Goal: Task Accomplishment & Management: Use online tool/utility

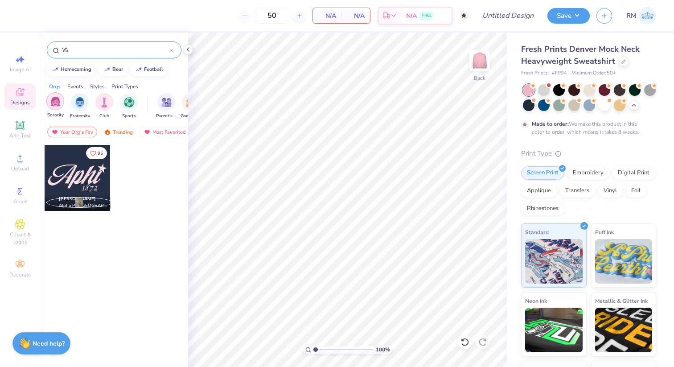
click at [57, 99] on img "filter for Sorority" at bounding box center [55, 101] width 10 height 10
click at [171, 52] on icon at bounding box center [172, 51] width 4 height 4
click at [68, 135] on div "Your Org's Fav" at bounding box center [72, 132] width 50 height 11
click at [61, 130] on div "Your Org's Fav" at bounding box center [72, 132] width 50 height 11
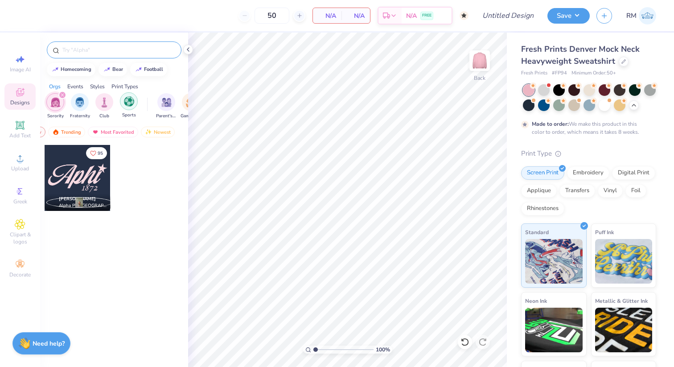
click at [129, 97] on img "filter for Sports" at bounding box center [129, 101] width 10 height 10
click at [88, 93] on icon "filter for Sorority" at bounding box center [87, 95] width 4 height 4
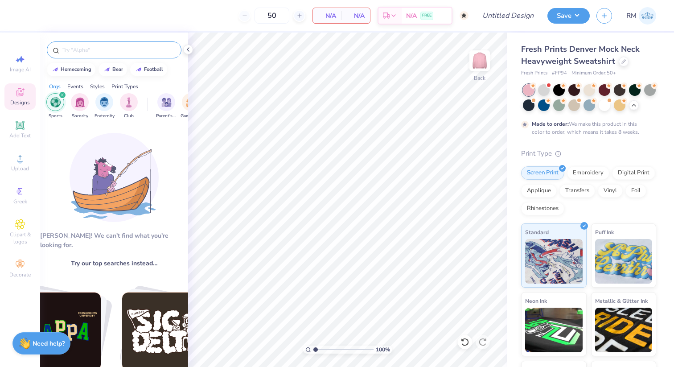
click at [62, 93] on div "filter for Sports" at bounding box center [62, 95] width 8 height 8
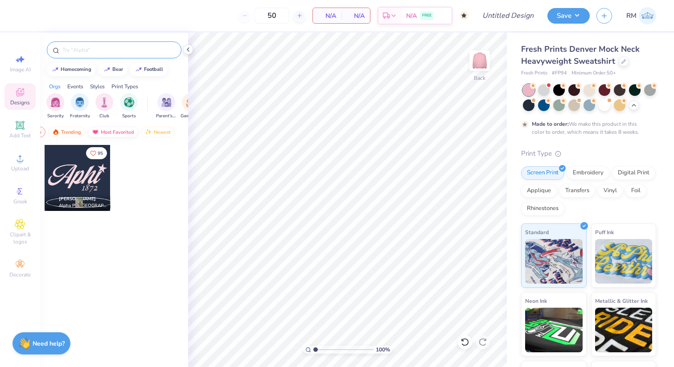
scroll to position [0, 0]
click at [92, 130] on div "Your Org's Fav" at bounding box center [72, 132] width 50 height 11
click at [124, 130] on div "Trending" at bounding box center [118, 132] width 37 height 11
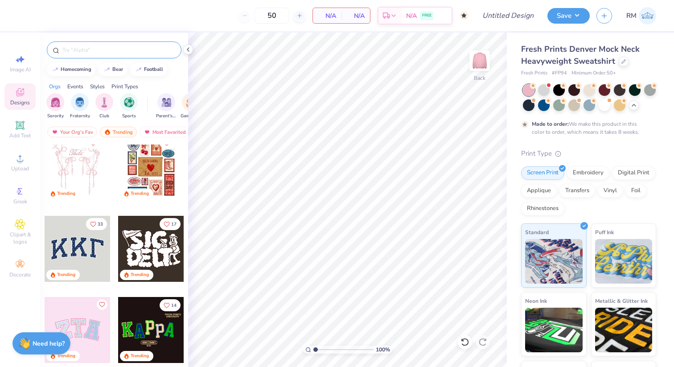
scroll to position [13, 0]
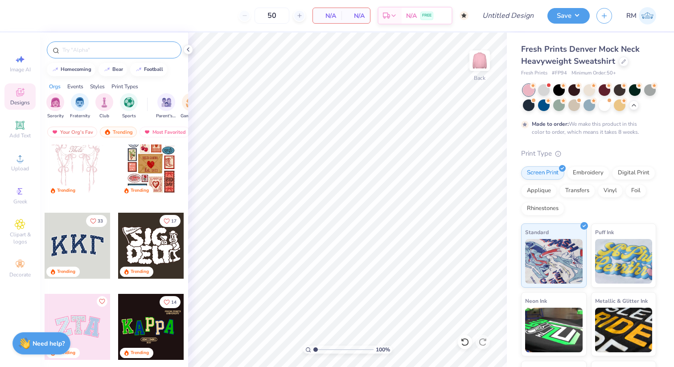
click at [98, 256] on div at bounding box center [78, 246] width 66 height 66
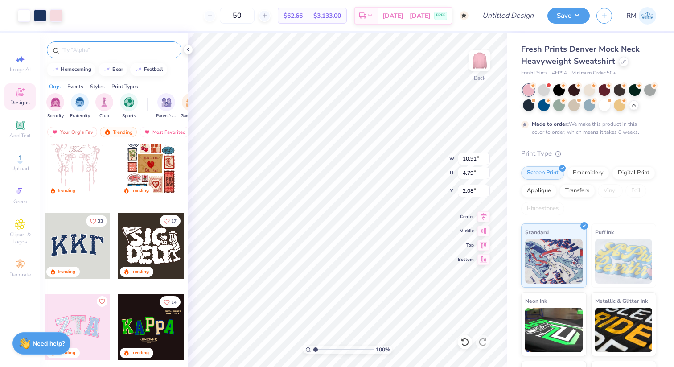
type input "2.59"
click at [187, 53] on icon at bounding box center [187, 49] width 7 height 7
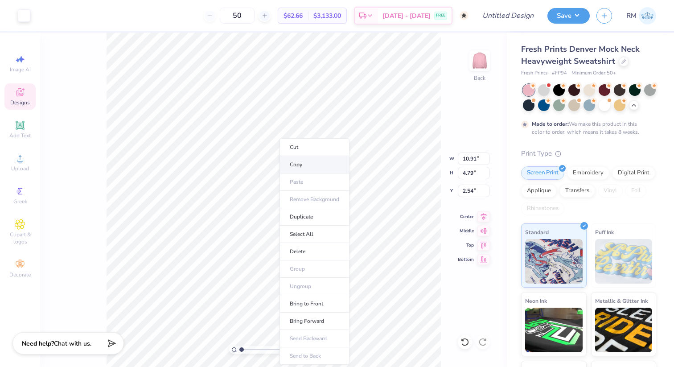
type input "10.72"
type input "4.57"
click at [25, 96] on div "Designs" at bounding box center [19, 96] width 31 height 26
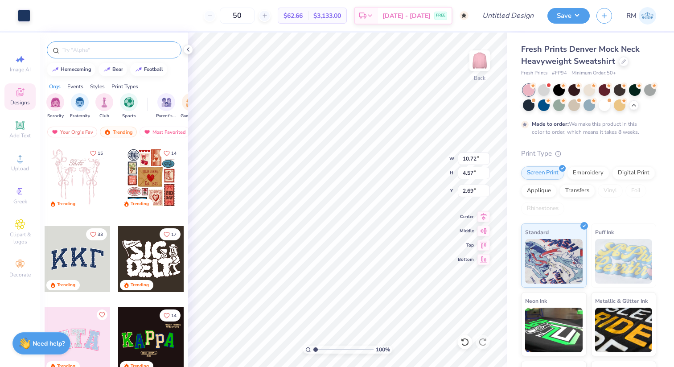
type input "2.71"
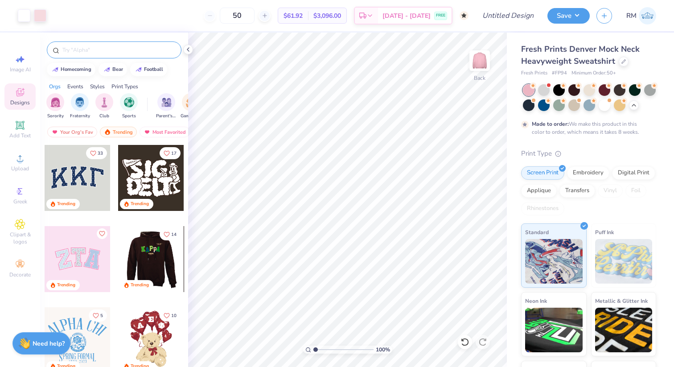
scroll to position [83, 0]
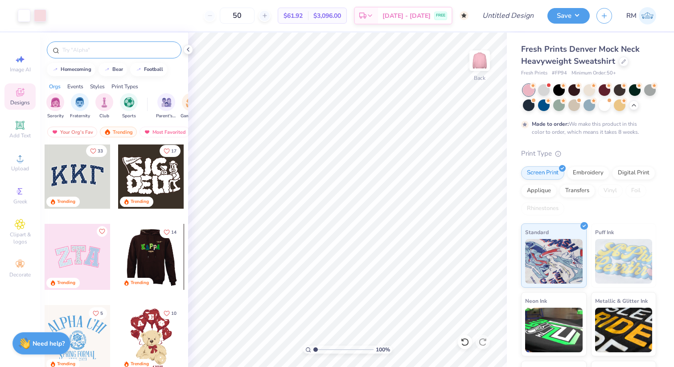
click at [157, 183] on div at bounding box center [151, 176] width 66 height 66
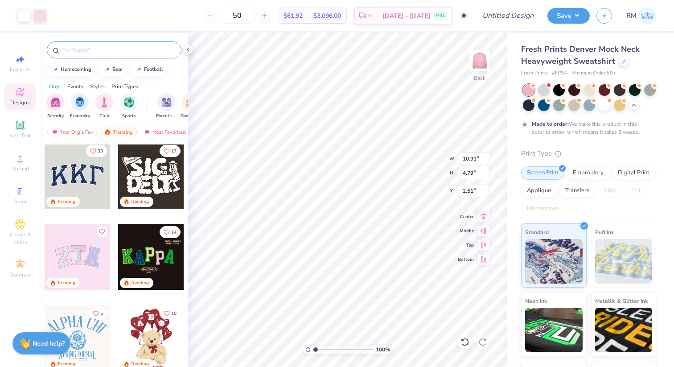
type input "2.51"
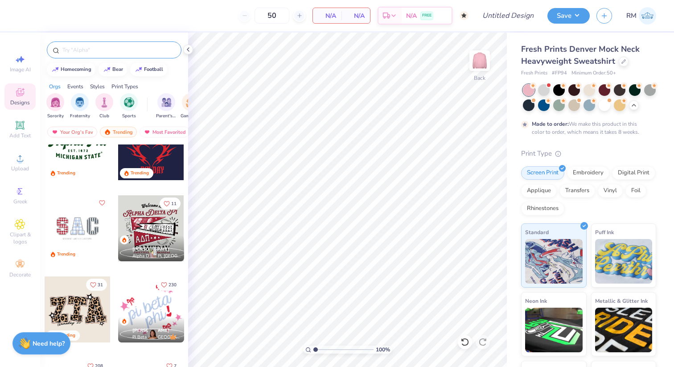
scroll to position [842, 0]
click at [45, 229] on div at bounding box center [12, 228] width 66 height 66
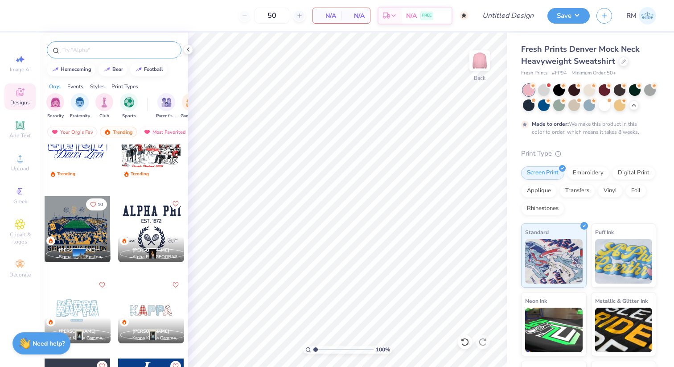
scroll to position [1085, 0]
click at [84, 241] on div "[PERSON_NAME] Sigma Alpha Epsilon, [US_STATE][GEOGRAPHIC_DATA]" at bounding box center [78, 249] width 66 height 26
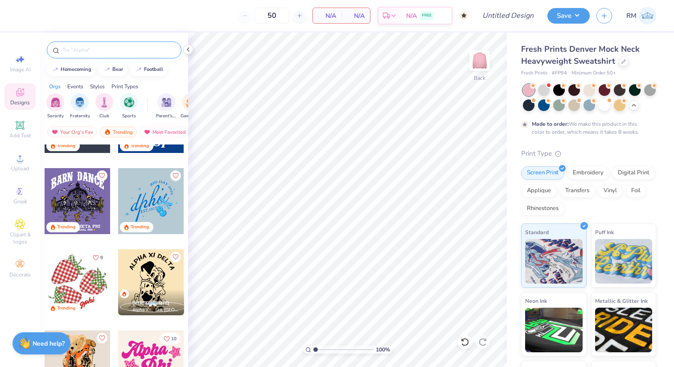
scroll to position [1369, 0]
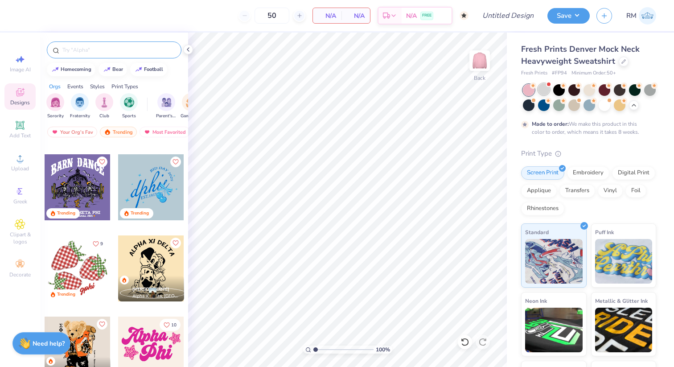
click at [542, 91] on div at bounding box center [544, 89] width 12 height 12
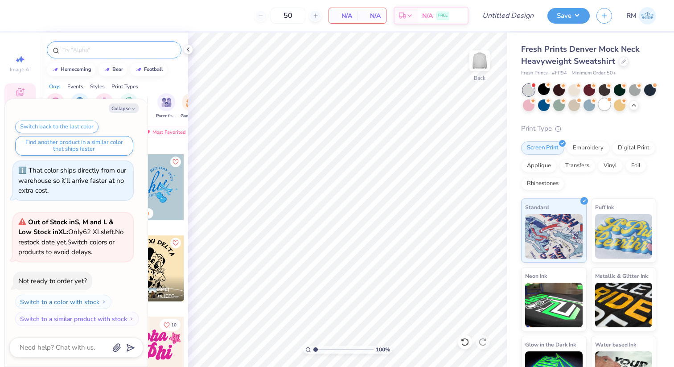
click at [606, 105] on div at bounding box center [604, 104] width 12 height 12
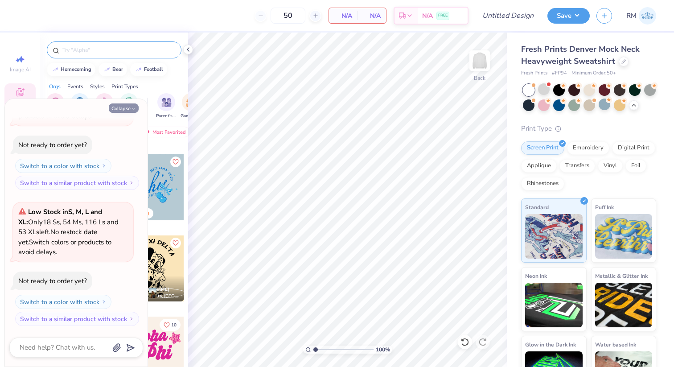
click at [127, 108] on button "Collapse" at bounding box center [124, 107] width 30 height 9
type textarea "x"
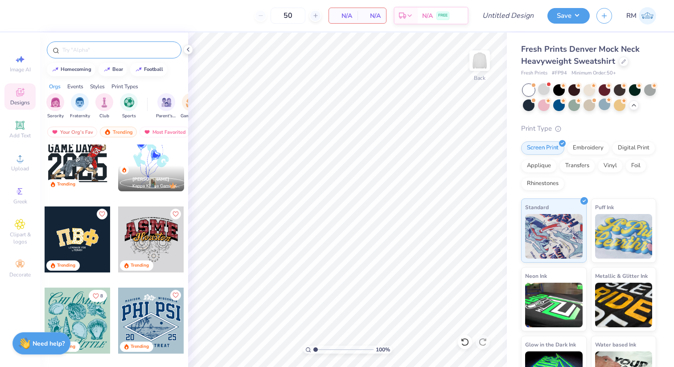
scroll to position [1647, 0]
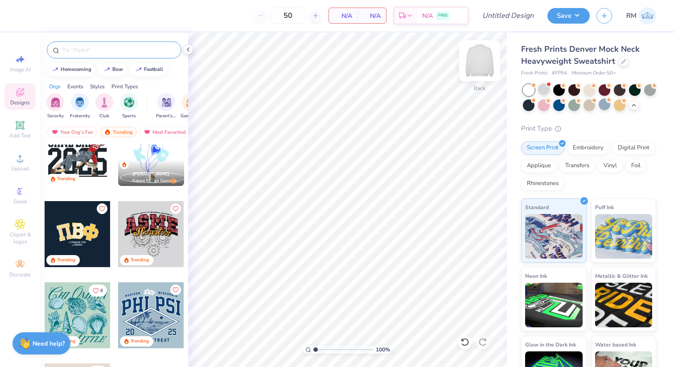
click at [471, 62] on img at bounding box center [480, 61] width 36 height 36
click at [164, 162] on div "[PERSON_NAME] Kappa Kappa Gamma, [GEOGRAPHIC_DATA]" at bounding box center [151, 173] width 66 height 26
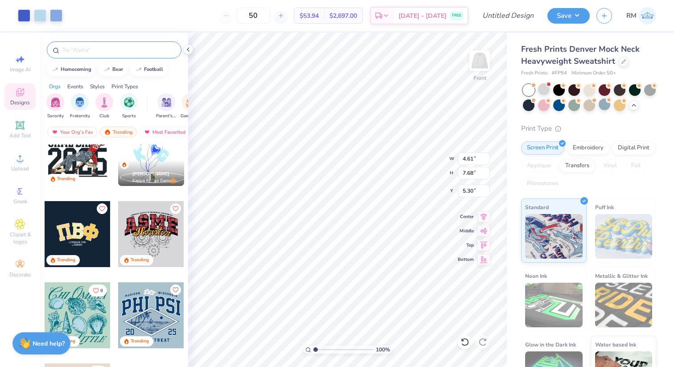
type input "5.30"
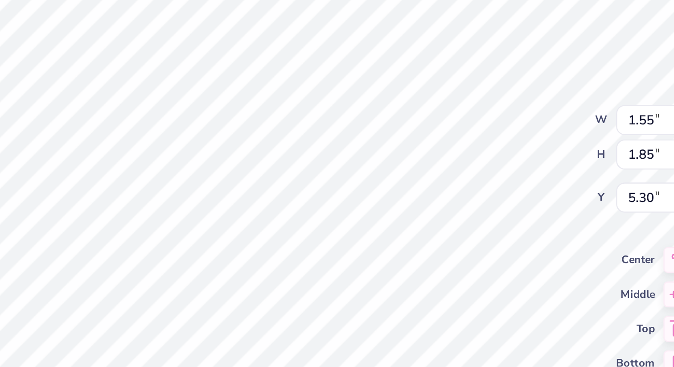
type input "1.55"
type input "1.85"
type input "8.38"
type textarea "P"
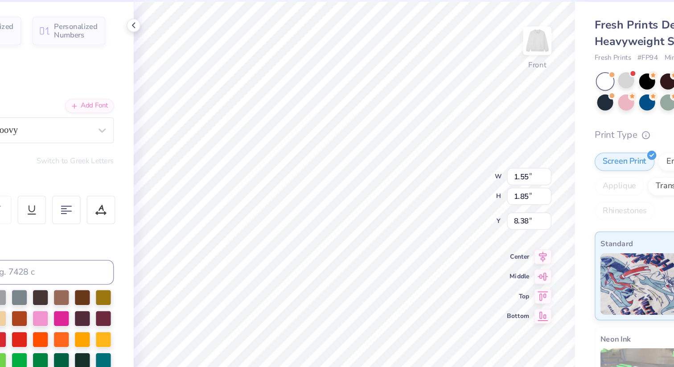
type textarea "Phi"
type input "8.69"
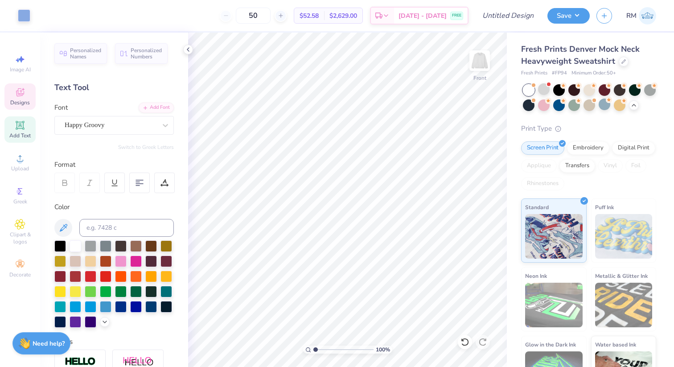
click at [17, 86] on div "Designs" at bounding box center [19, 96] width 31 height 26
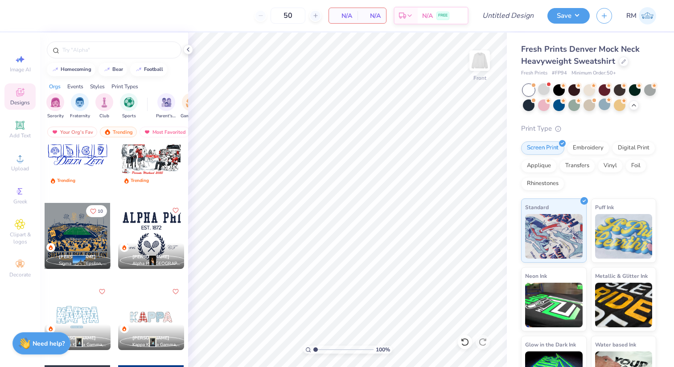
scroll to position [1213, 0]
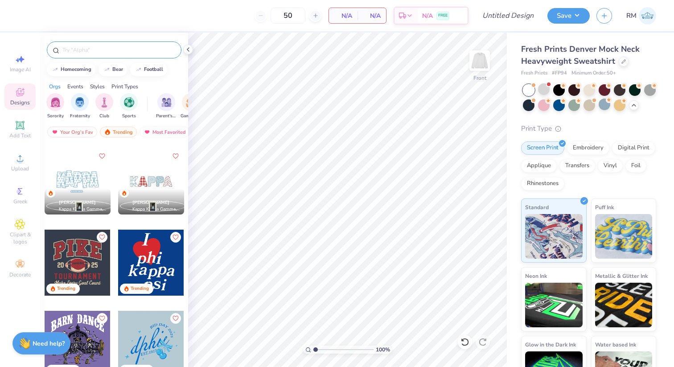
click at [107, 53] on input "text" at bounding box center [118, 49] width 114 height 9
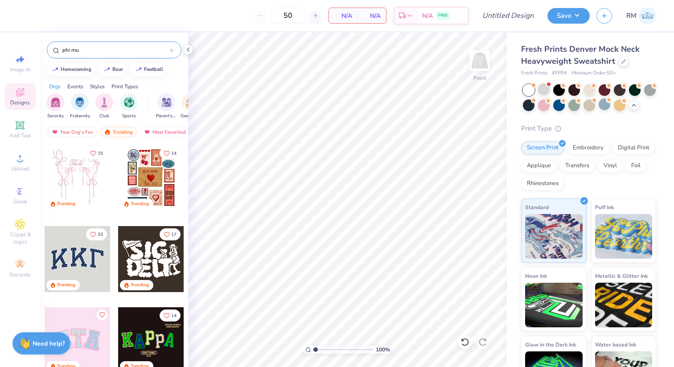
type input "phi mu"
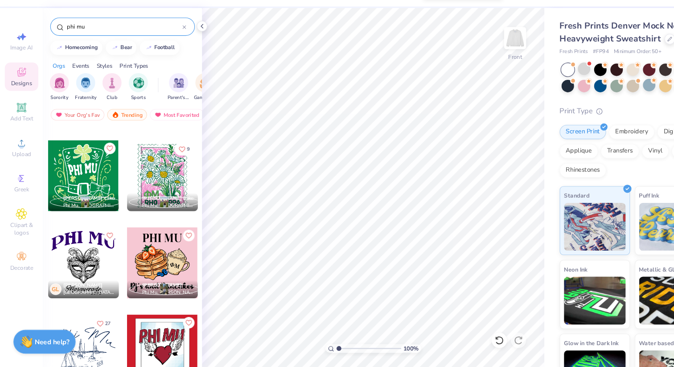
scroll to position [1132, 0]
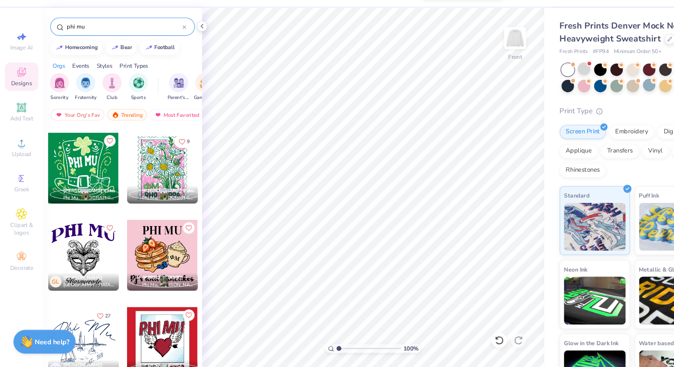
click at [158, 191] on div at bounding box center [151, 181] width 66 height 66
click at [481, 59] on img at bounding box center [480, 61] width 36 height 36
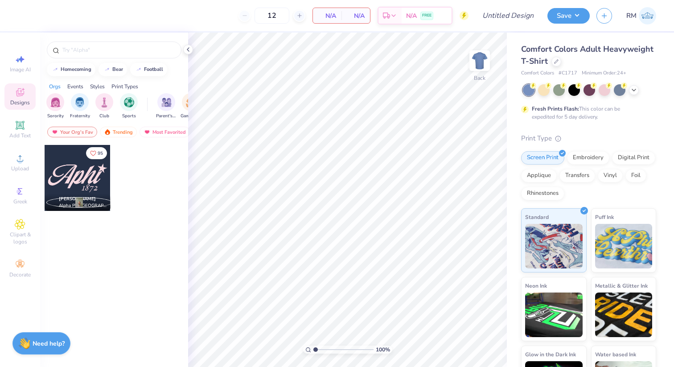
click at [28, 99] on span "Designs" at bounding box center [20, 102] width 20 height 7
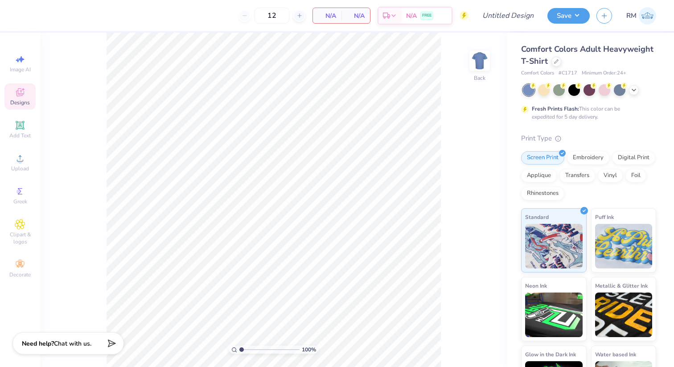
click at [31, 91] on div "Designs" at bounding box center [19, 96] width 31 height 26
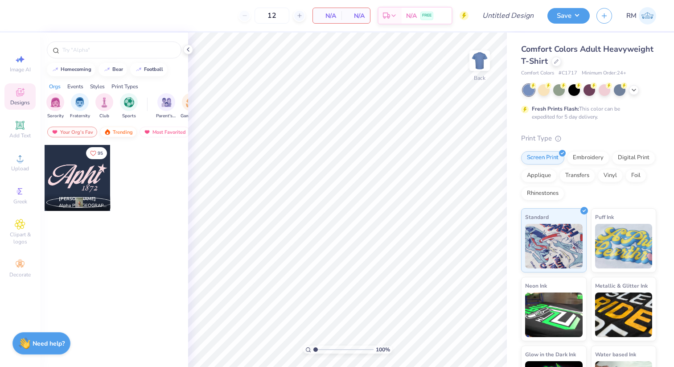
click at [113, 127] on div "Trending" at bounding box center [118, 132] width 37 height 11
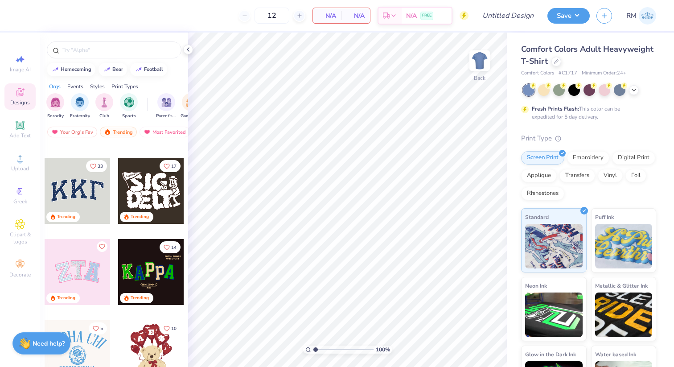
scroll to position [69, 0]
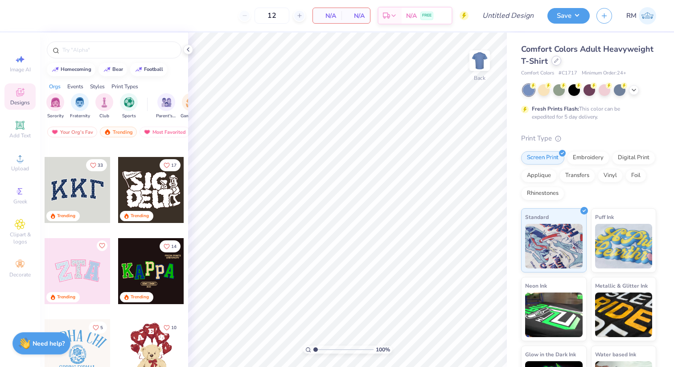
click at [554, 62] on icon at bounding box center [556, 60] width 4 height 4
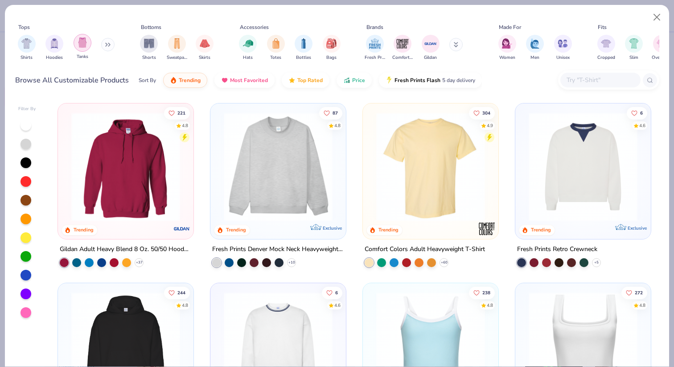
click at [82, 48] on div "filter for Tanks" at bounding box center [83, 43] width 18 height 18
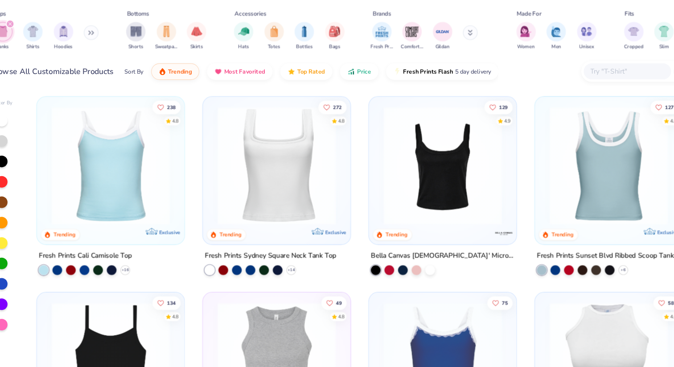
click at [267, 175] on img at bounding box center [278, 166] width 118 height 109
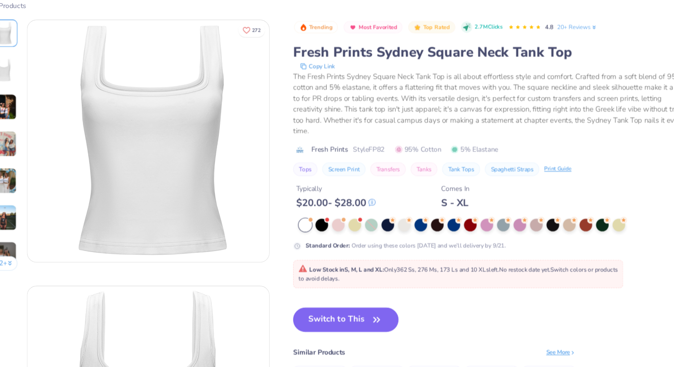
click at [339, 312] on button "Switch to This" at bounding box center [341, 308] width 97 height 22
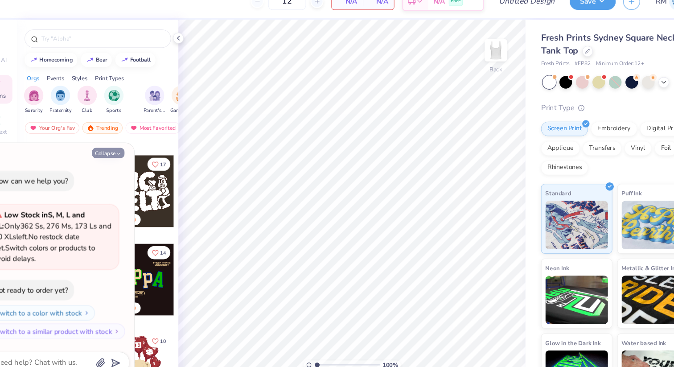
click at [124, 154] on button "Collapse" at bounding box center [124, 154] width 30 height 9
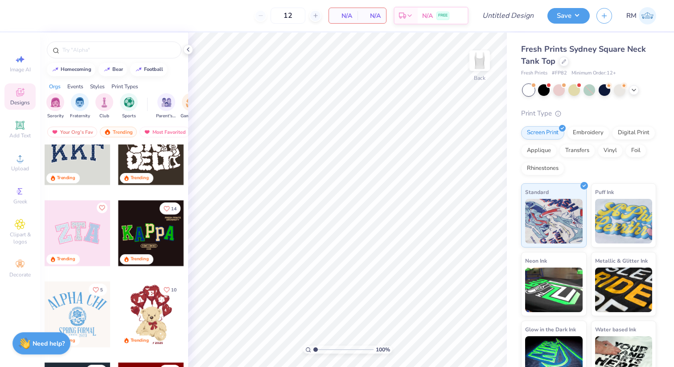
scroll to position [107, 0]
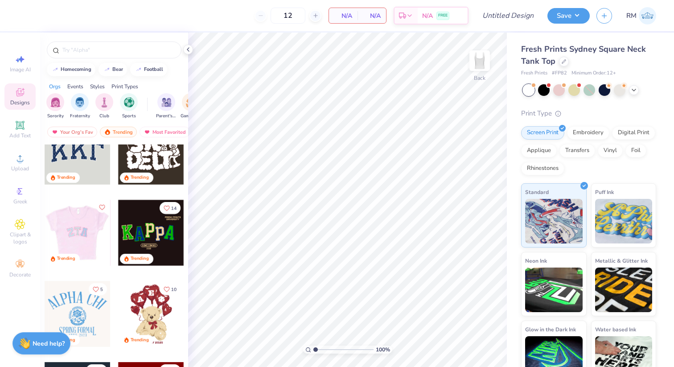
click at [45, 242] on div at bounding box center [12, 233] width 66 height 66
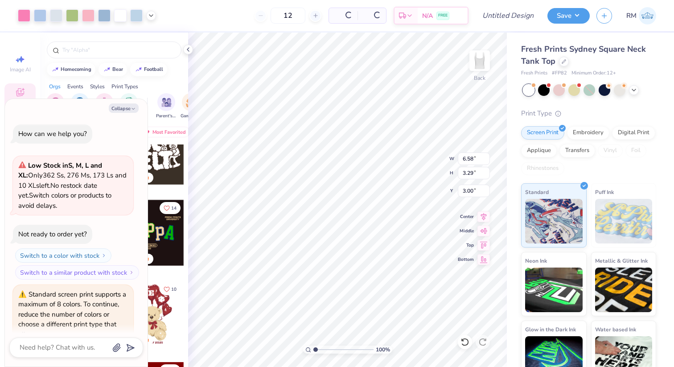
scroll to position [42, 0]
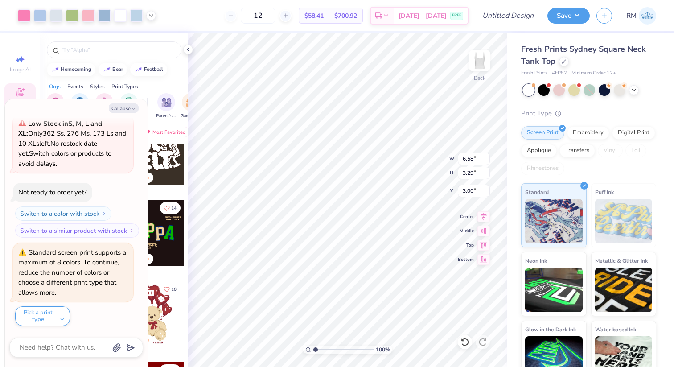
type textarea "x"
type input "0.50"
click at [562, 89] on div at bounding box center [559, 89] width 12 height 12
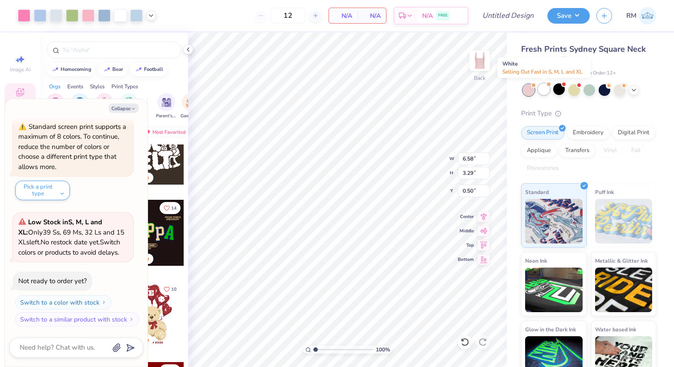
click at [548, 90] on div at bounding box center [544, 89] width 12 height 12
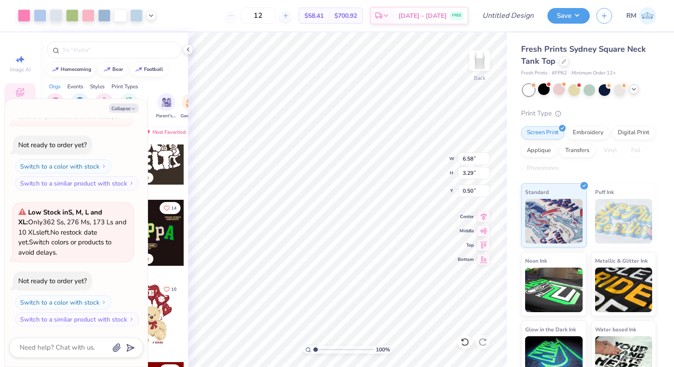
click at [637, 90] on icon at bounding box center [633, 89] width 7 height 7
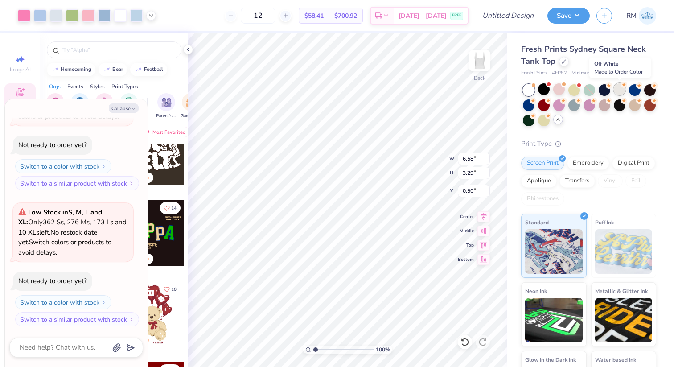
click at [623, 88] on div at bounding box center [620, 89] width 12 height 12
type textarea "x"
type input "50"
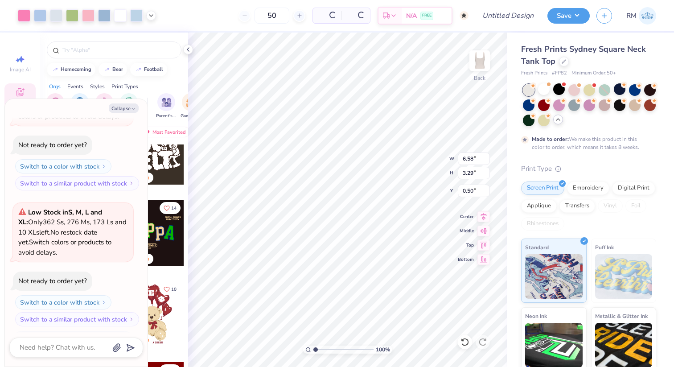
scroll to position [377, 0]
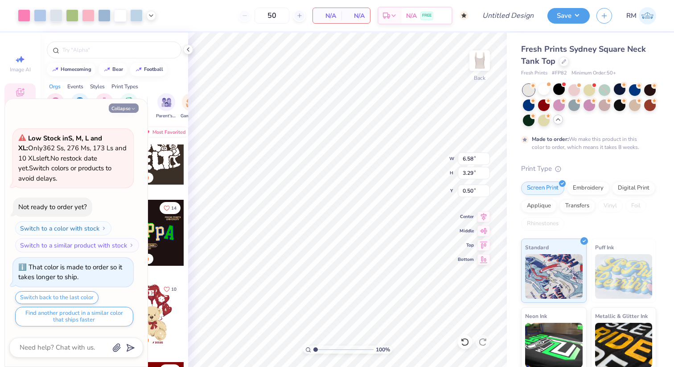
click at [132, 107] on icon "button" at bounding box center [133, 108] width 5 height 5
type textarea "x"
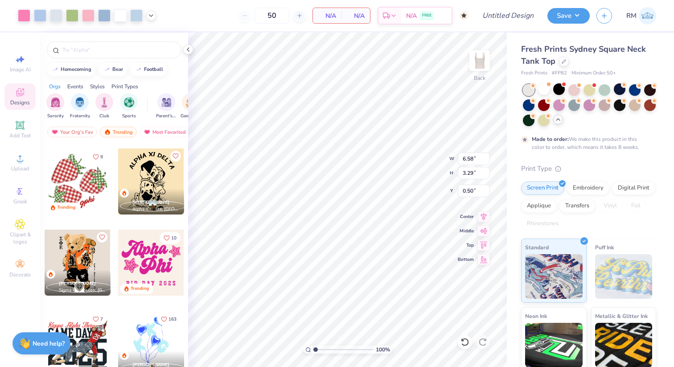
scroll to position [1455, 0]
click at [58, 112] on span "Sorority" at bounding box center [55, 115] width 16 height 7
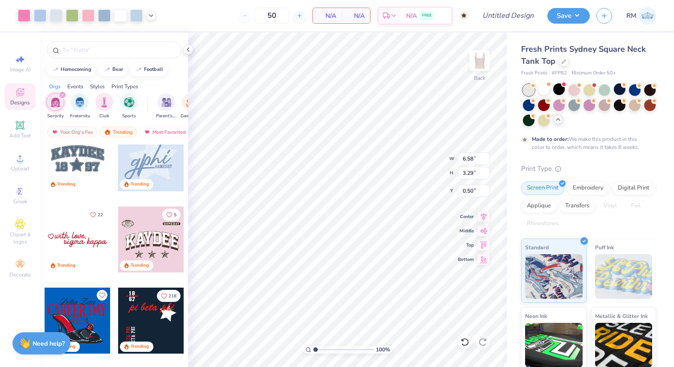
scroll to position [1643, 0]
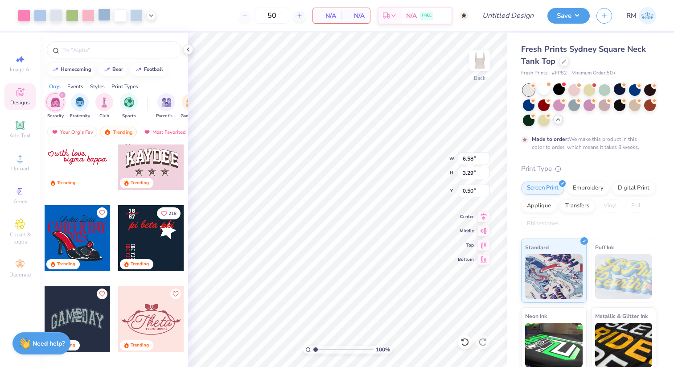
click at [104, 20] on div at bounding box center [104, 14] width 12 height 12
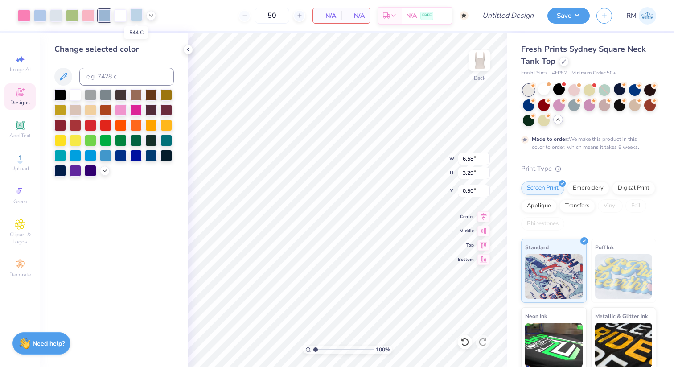
click at [139, 16] on div at bounding box center [136, 14] width 12 height 12
click at [118, 77] on input at bounding box center [126, 77] width 94 height 18
type input "644"
click at [38, 20] on div at bounding box center [40, 14] width 12 height 12
click at [61, 14] on div at bounding box center [56, 14] width 12 height 12
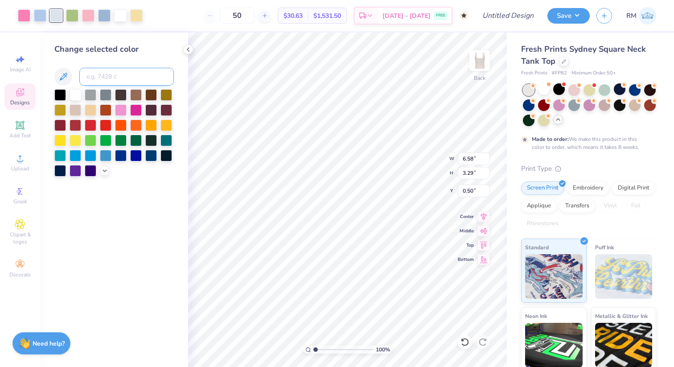
click at [132, 77] on input at bounding box center [126, 77] width 94 height 18
type input "644"
click at [41, 21] on div at bounding box center [40, 14] width 12 height 12
click at [101, 90] on div at bounding box center [106, 94] width 12 height 12
click at [103, 78] on input at bounding box center [126, 77] width 94 height 18
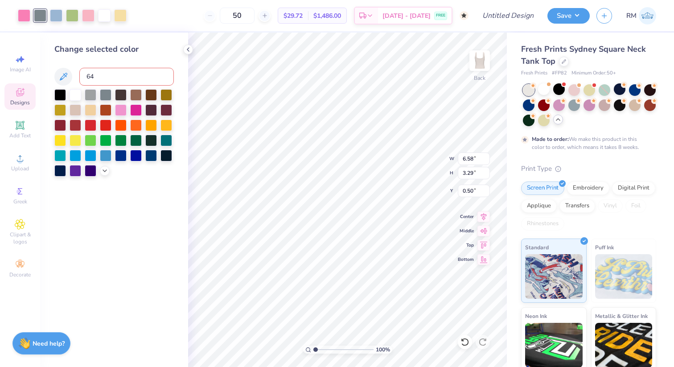
type input "644"
click at [108, 14] on div at bounding box center [104, 14] width 12 height 12
click at [104, 94] on div at bounding box center [106, 94] width 12 height 12
click at [89, 95] on div at bounding box center [91, 94] width 12 height 12
click at [120, 111] on div at bounding box center [121, 109] width 12 height 12
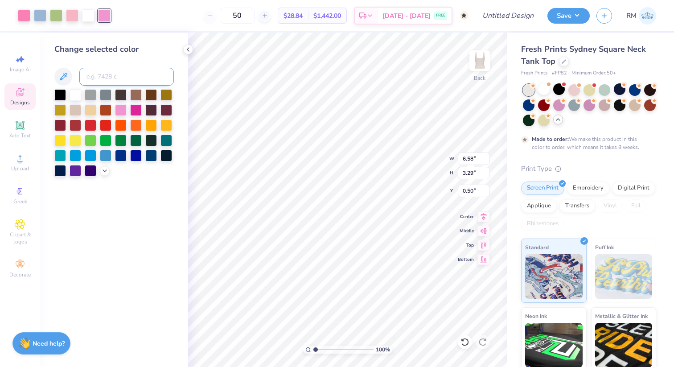
click at [91, 71] on input at bounding box center [126, 77] width 94 height 18
type input "707"
click at [40, 11] on div at bounding box center [40, 14] width 12 height 12
click at [92, 19] on div at bounding box center [88, 14] width 12 height 12
click at [90, 94] on div at bounding box center [91, 94] width 12 height 12
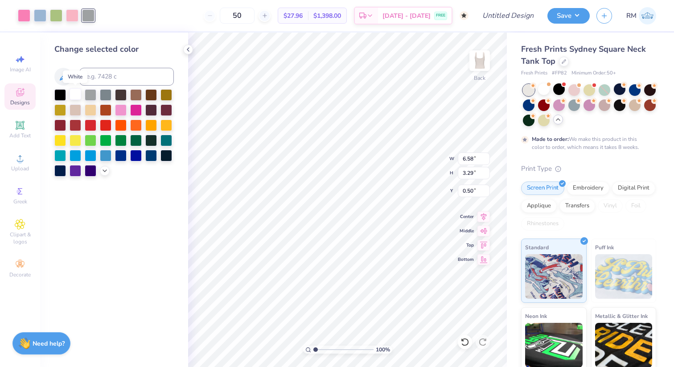
click at [73, 94] on div at bounding box center [76, 94] width 12 height 12
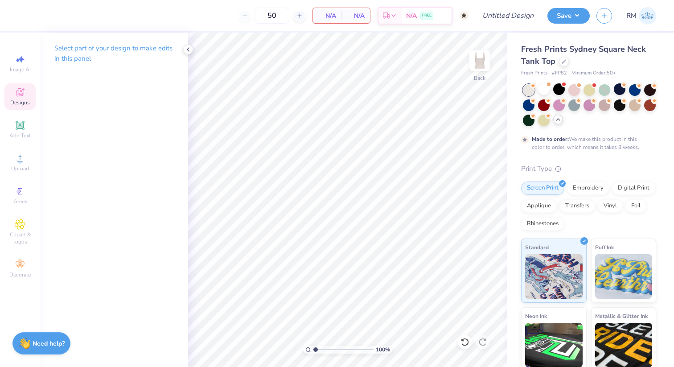
click at [13, 94] on div "Designs" at bounding box center [19, 96] width 31 height 26
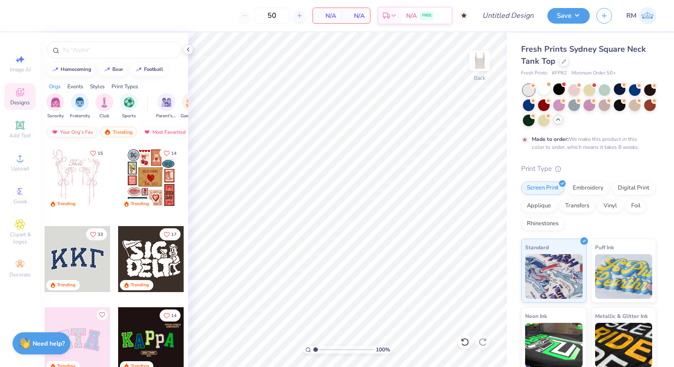
click at [85, 132] on div "Your Org's Fav" at bounding box center [72, 132] width 50 height 11
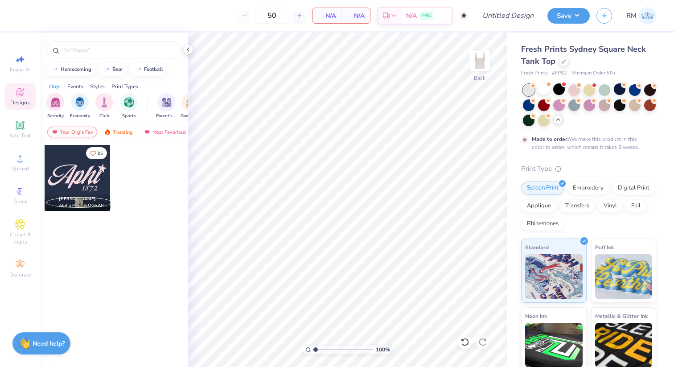
click at [85, 132] on div "Your Org's Fav" at bounding box center [72, 132] width 50 height 11
click at [107, 130] on img at bounding box center [107, 132] width 7 height 6
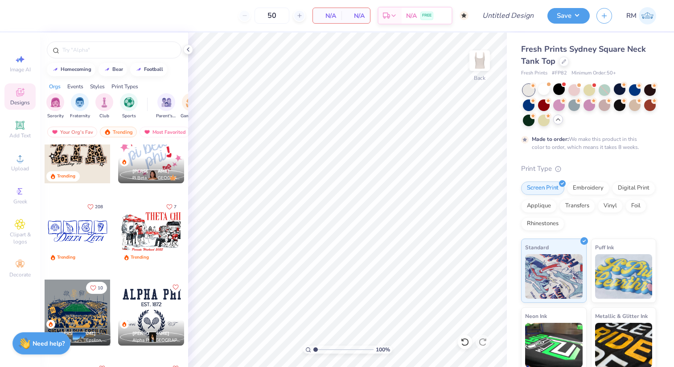
scroll to position [1115, 0]
